Goal: Transaction & Acquisition: Purchase product/service

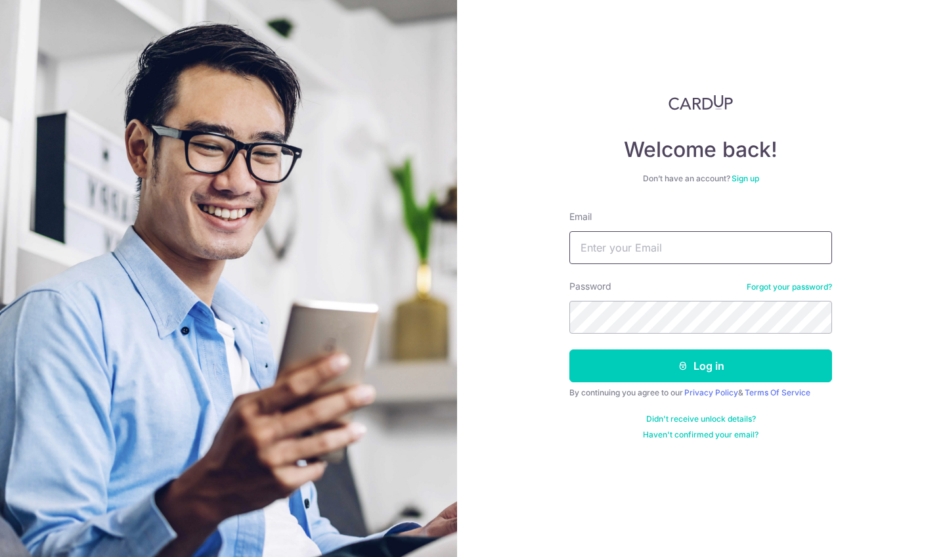
click at [662, 237] on input "Email" at bounding box center [701, 247] width 263 height 33
type input "[EMAIL_ADDRESS][DOMAIN_NAME]"
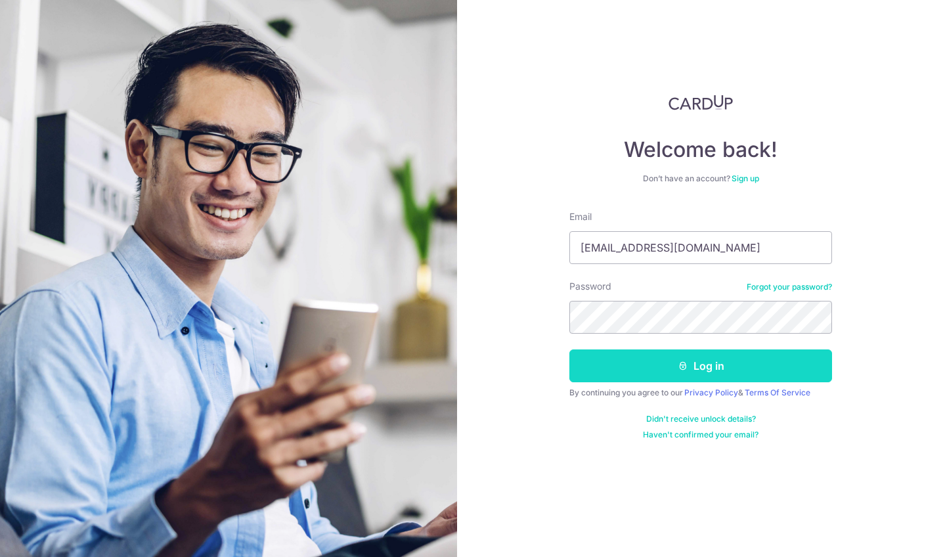
click at [694, 356] on button "Log in" at bounding box center [701, 366] width 263 height 33
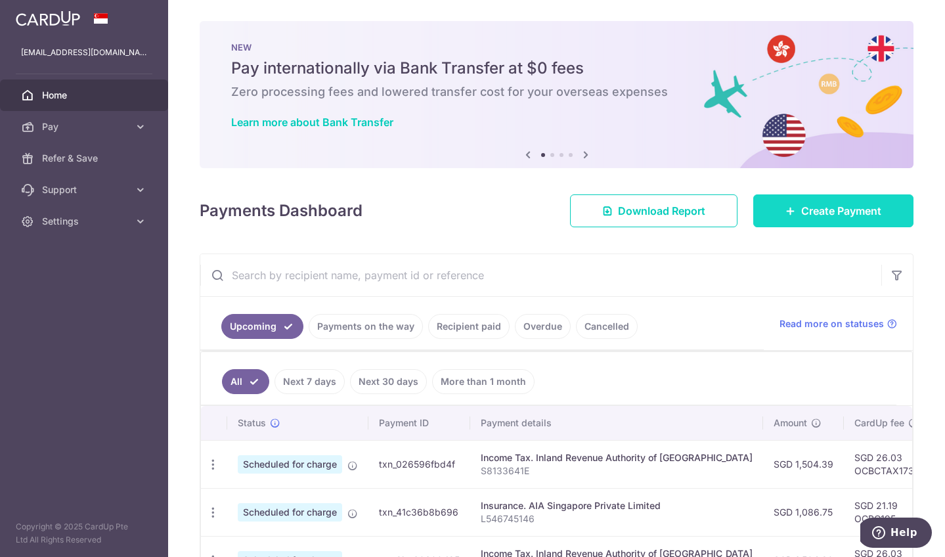
click at [846, 200] on link "Create Payment" at bounding box center [834, 210] width 160 height 33
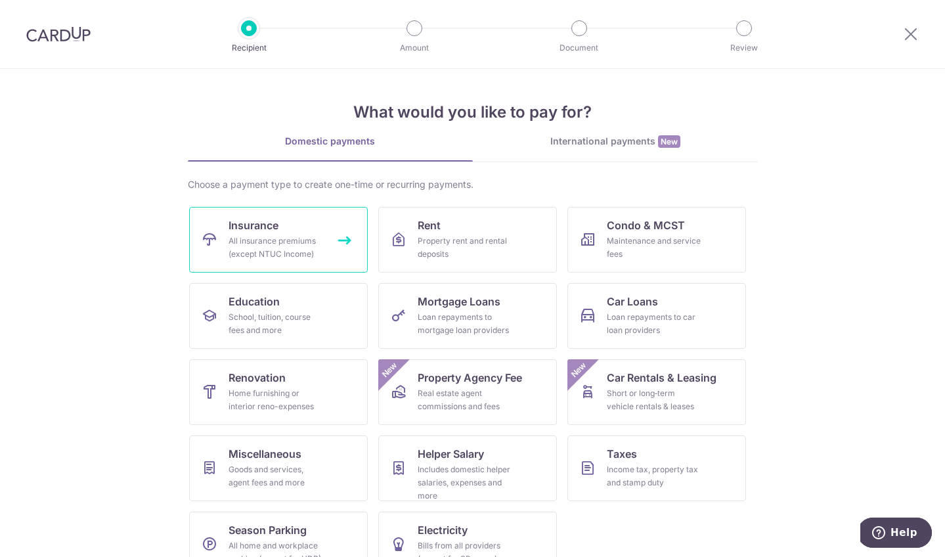
click at [321, 234] on link "Insurance All insurance premiums (except NTUC Income)" at bounding box center [278, 240] width 179 height 66
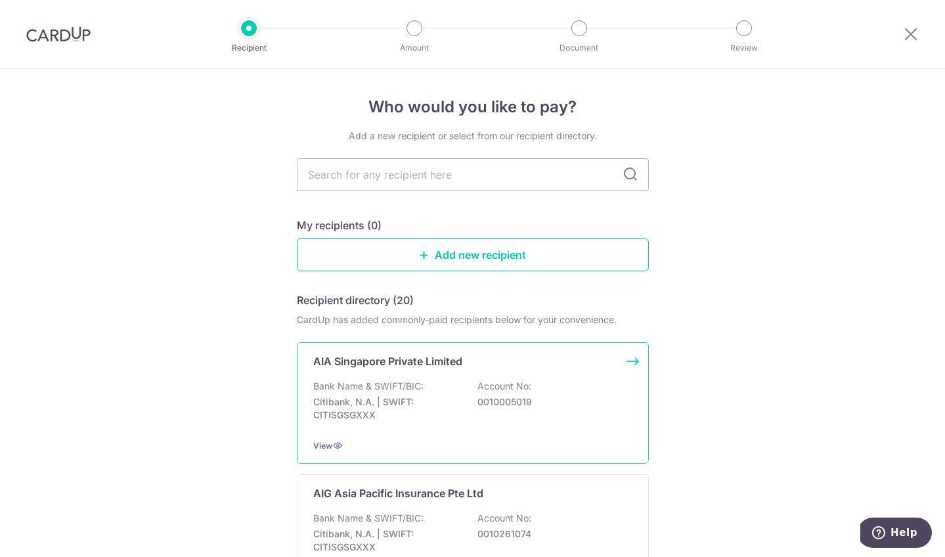
click at [493, 392] on p "Account No:" at bounding box center [505, 386] width 54 height 13
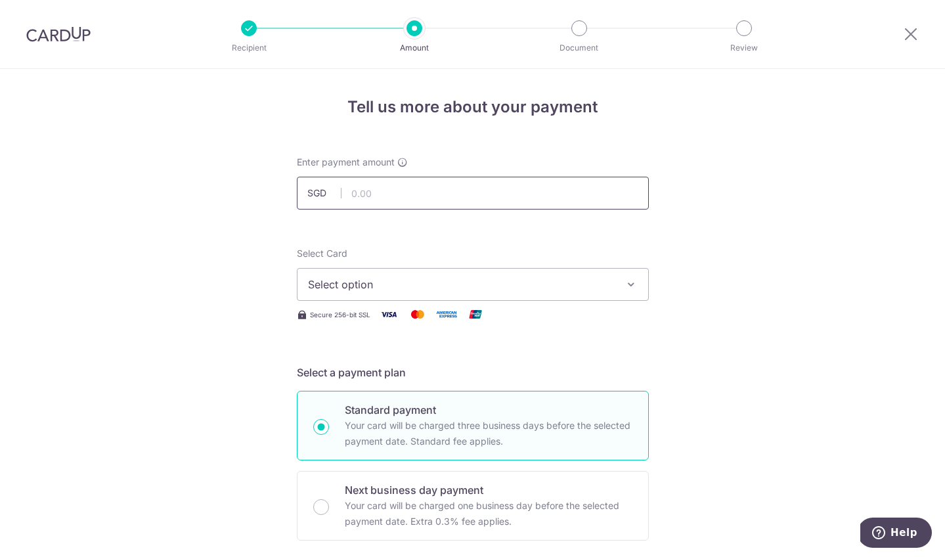
click at [474, 197] on input "text" at bounding box center [473, 193] width 352 height 33
type input "1,860.14"
click at [570, 284] on span "Select option" at bounding box center [461, 285] width 306 height 16
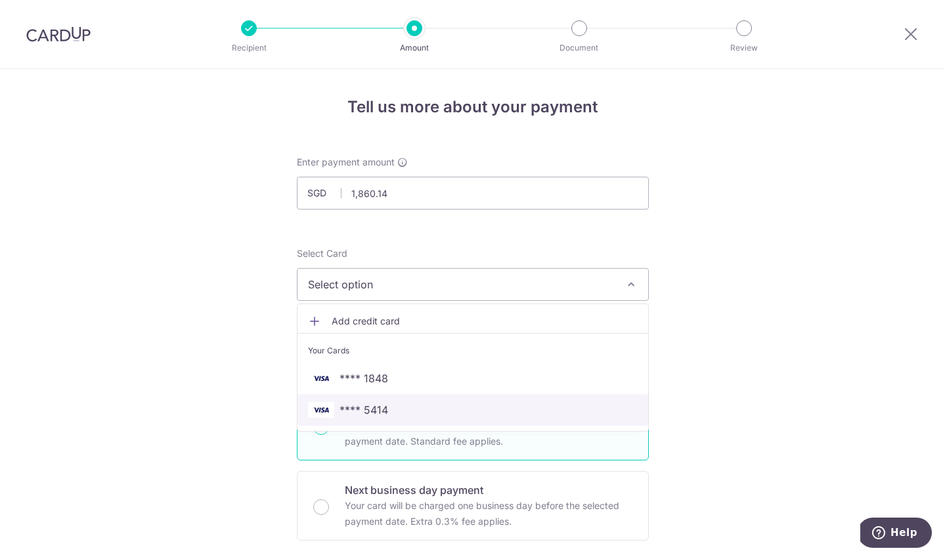
click at [566, 416] on span "**** 5414" at bounding box center [473, 410] width 330 height 16
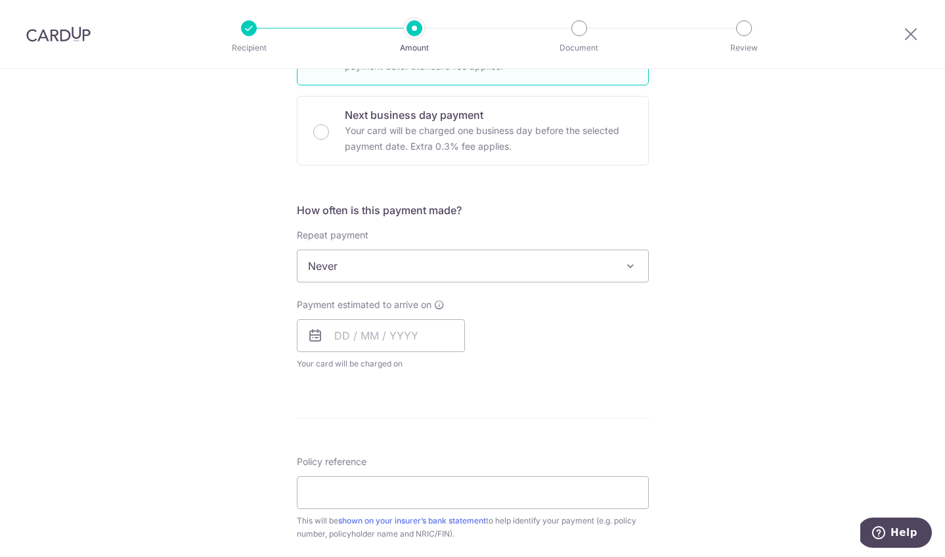
scroll to position [443, 0]
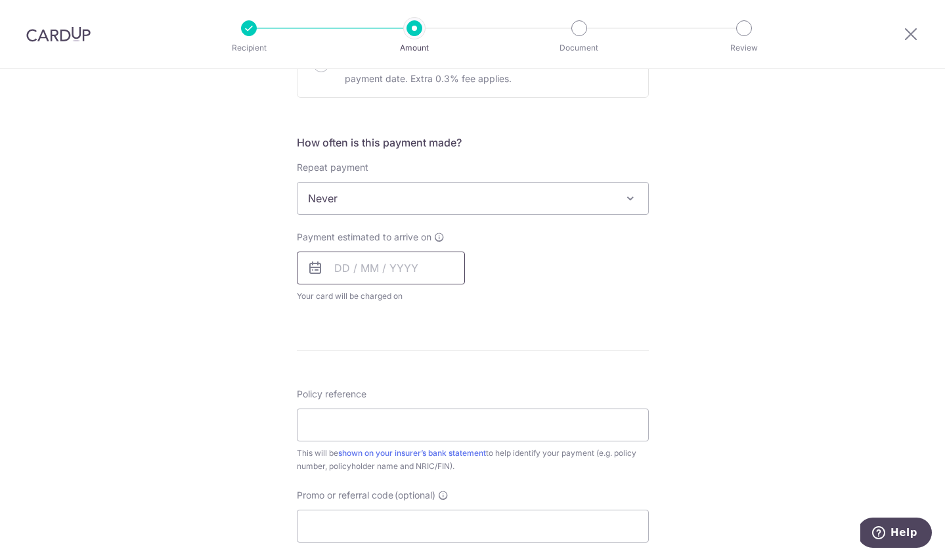
click at [332, 266] on input "text" at bounding box center [381, 268] width 168 height 33
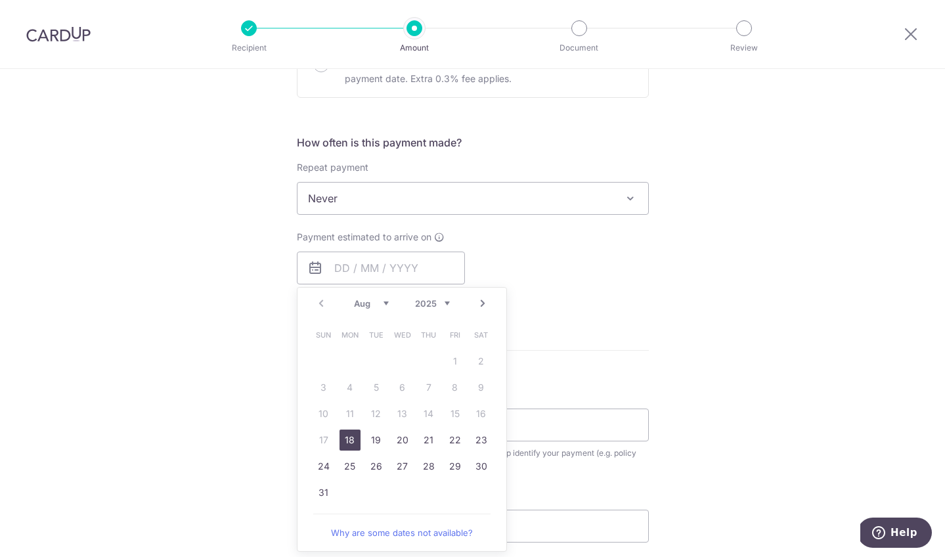
click at [660, 332] on div "Tell us more about your payment Enter payment amount SGD 1,860.14 1860.14 Selec…" at bounding box center [472, 220] width 945 height 1188
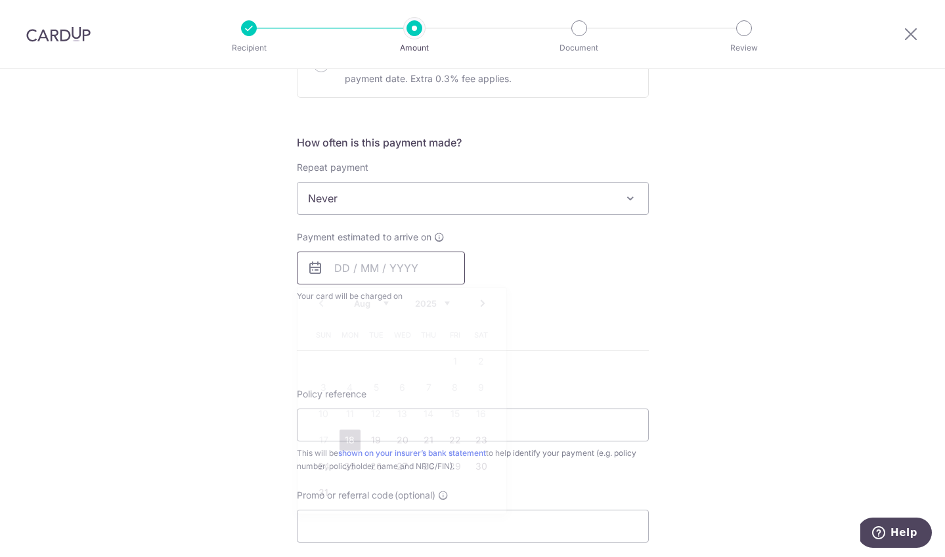
click at [340, 269] on input "text" at bounding box center [381, 268] width 168 height 33
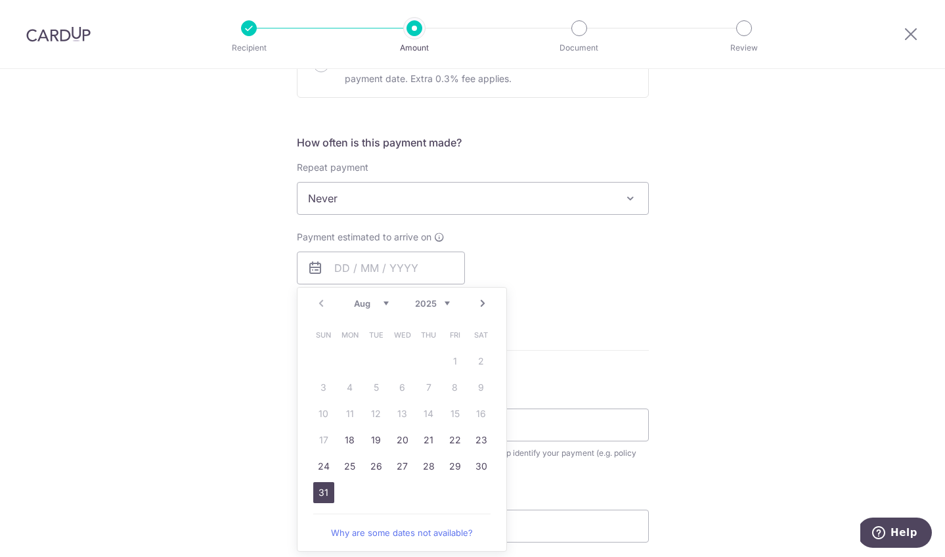
click at [323, 492] on link "31" at bounding box center [323, 492] width 21 height 21
type input "31/08/2025"
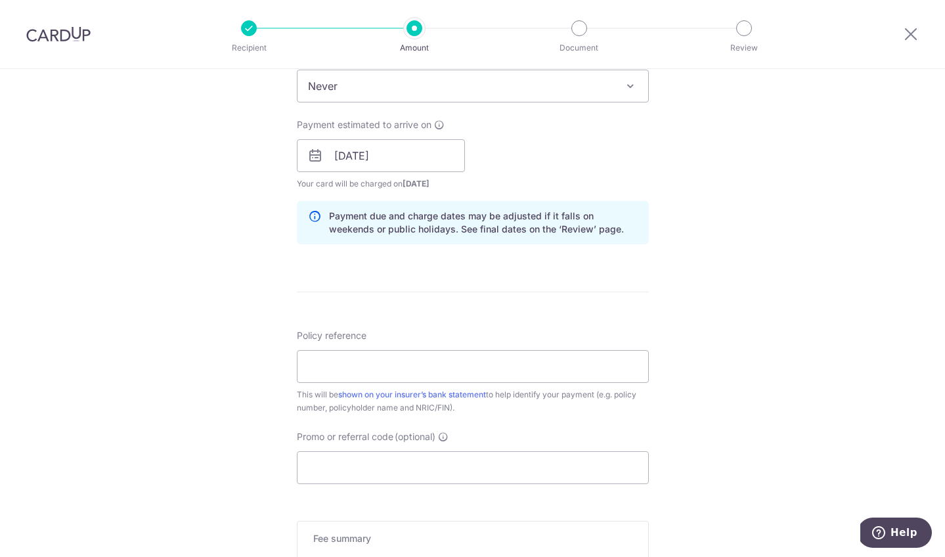
scroll to position [627, 0]
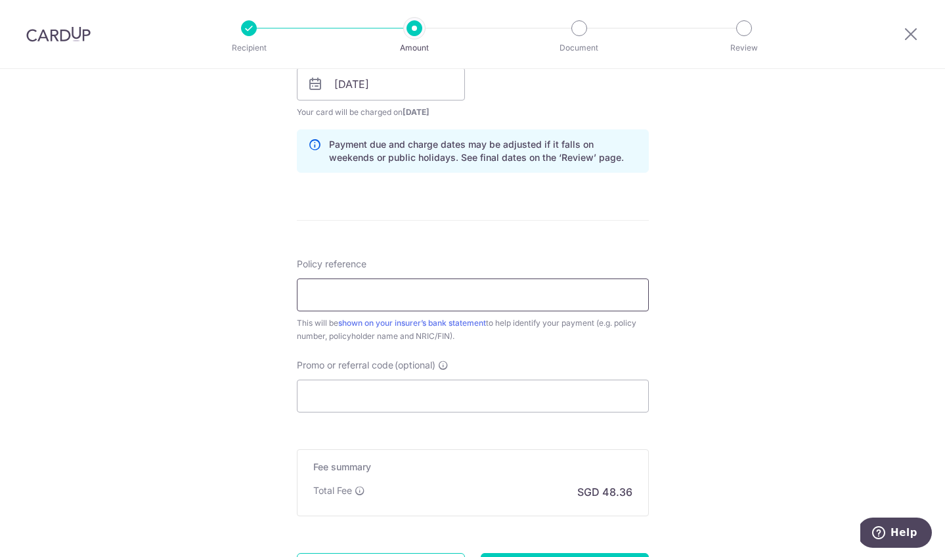
click at [581, 288] on input "Policy reference" at bounding box center [473, 295] width 352 height 33
click at [376, 303] on input "H222" at bounding box center [473, 295] width 352 height 33
type input "H222935089 E222935089"
click at [546, 392] on input "Promo or referral code (optional)" at bounding box center [473, 396] width 352 height 33
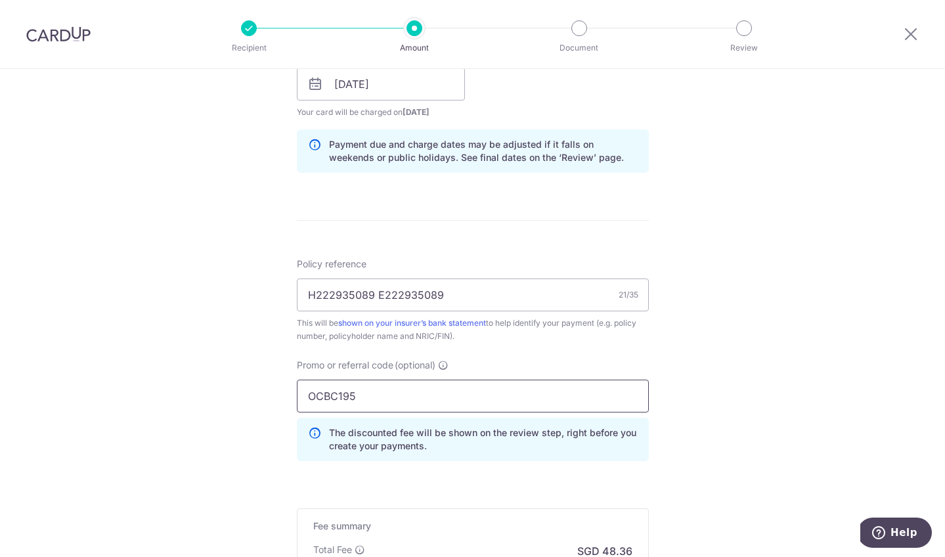
type input "OCBC195"
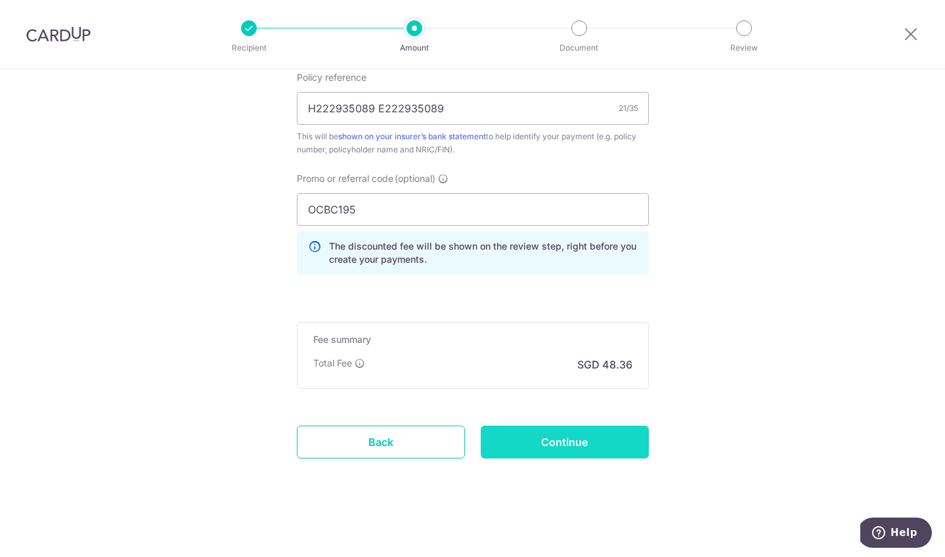
click at [603, 445] on input "Continue" at bounding box center [565, 442] width 168 height 33
type input "Create Schedule"
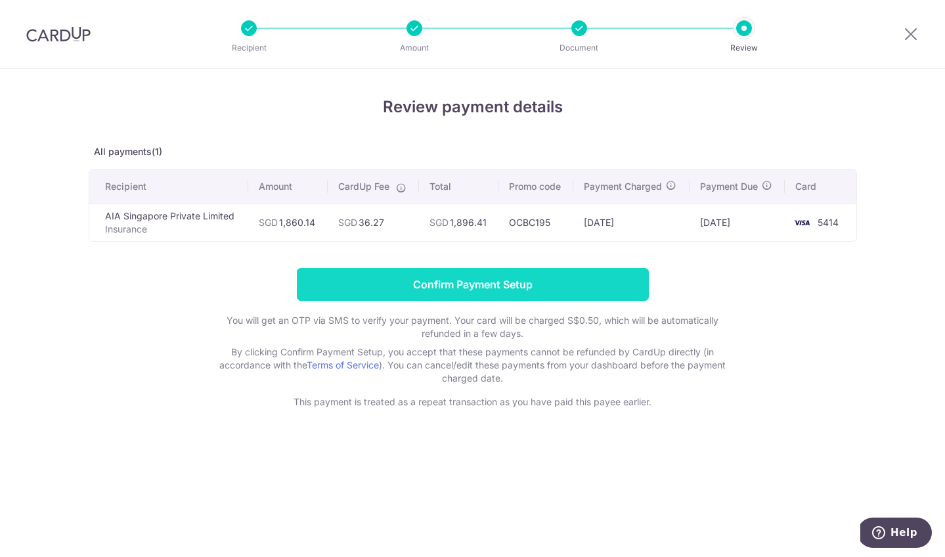
click at [572, 286] on input "Confirm Payment Setup" at bounding box center [473, 284] width 352 height 33
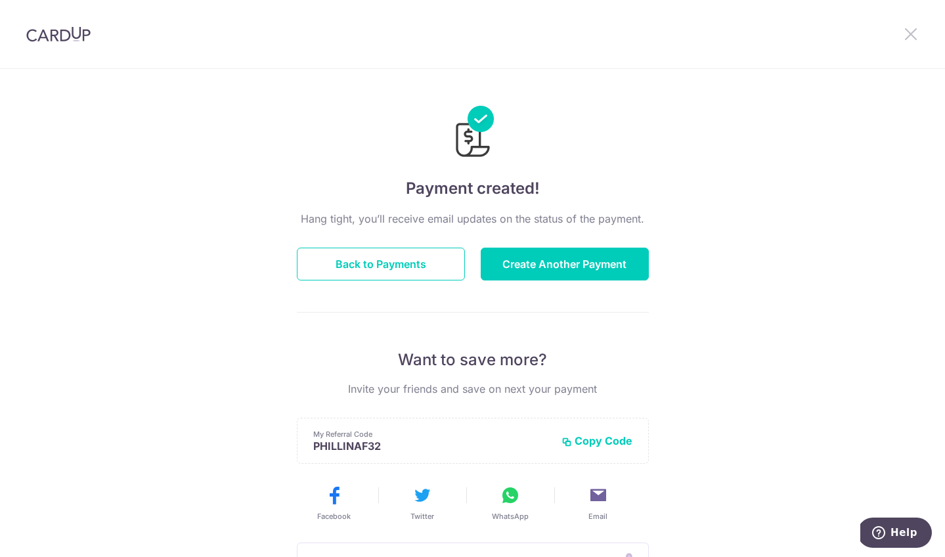
click at [903, 30] on icon at bounding box center [911, 34] width 16 height 16
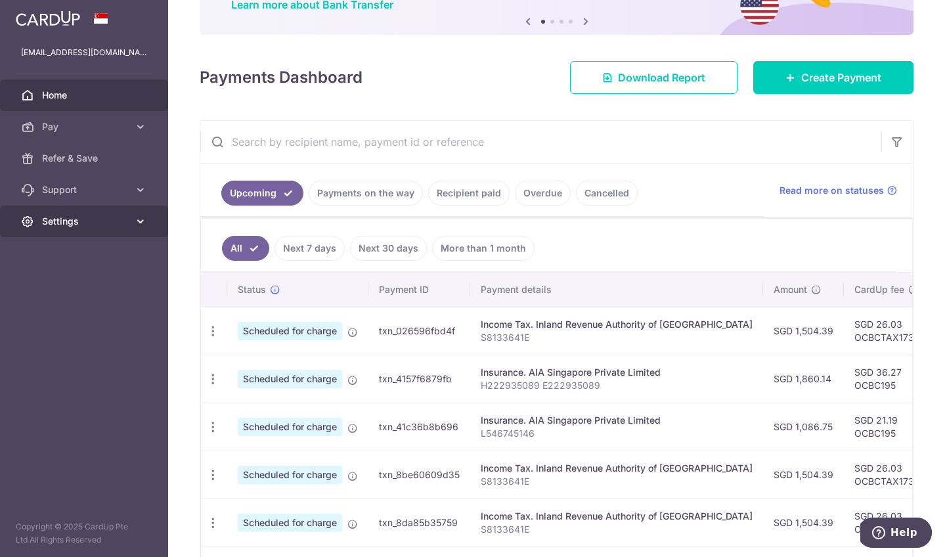
click at [113, 228] on link "Settings" at bounding box center [84, 222] width 168 height 32
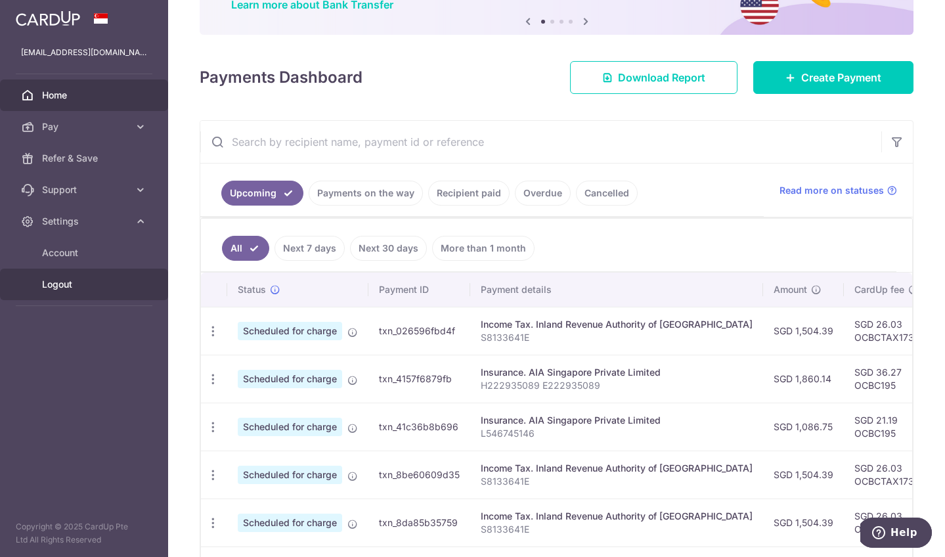
click at [73, 287] on span "Logout" at bounding box center [85, 284] width 87 height 13
